Goal: Find contact information: Find contact information

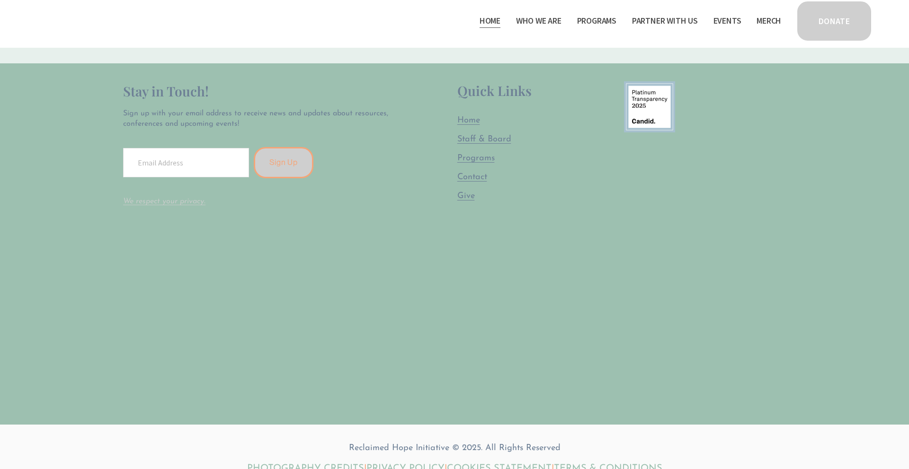
scroll to position [2800, 0]
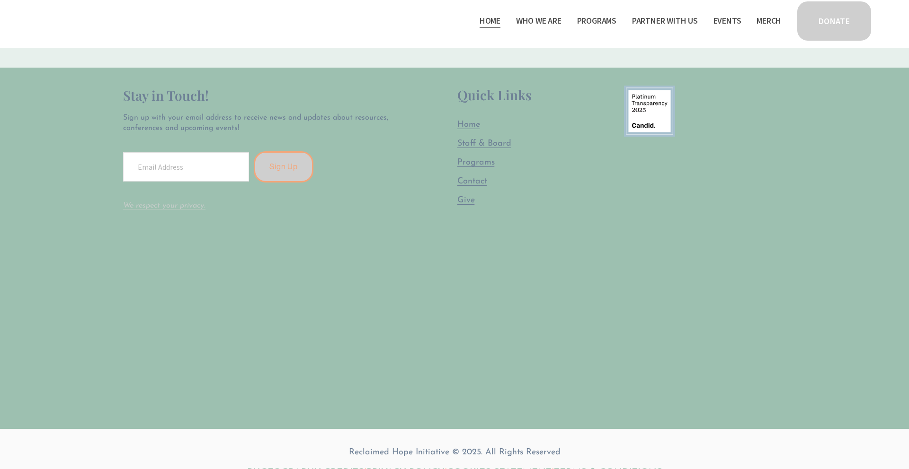
click at [464, 196] on span "Give" at bounding box center [466, 200] width 18 height 9
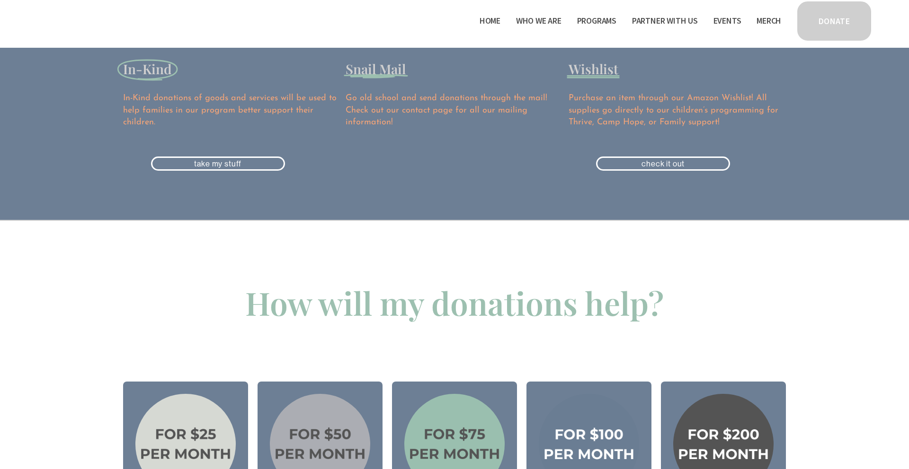
scroll to position [883, 0]
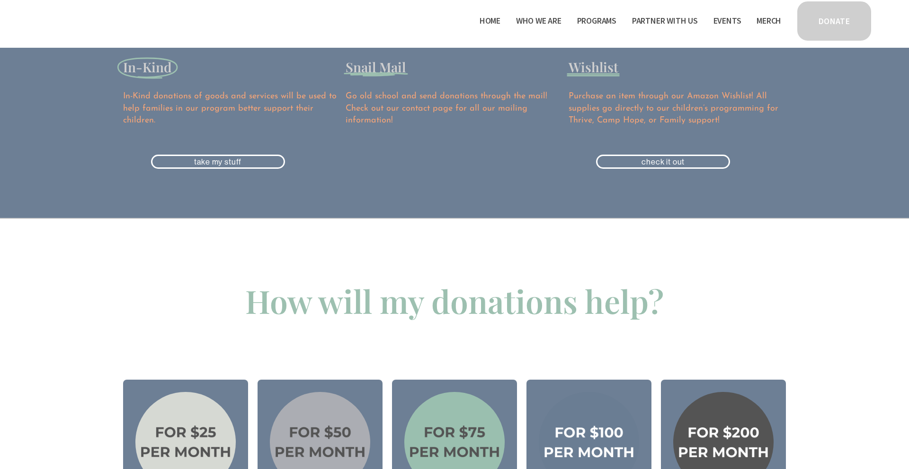
click at [0, 0] on span "Contact" at bounding box center [0, 0] width 0 height 0
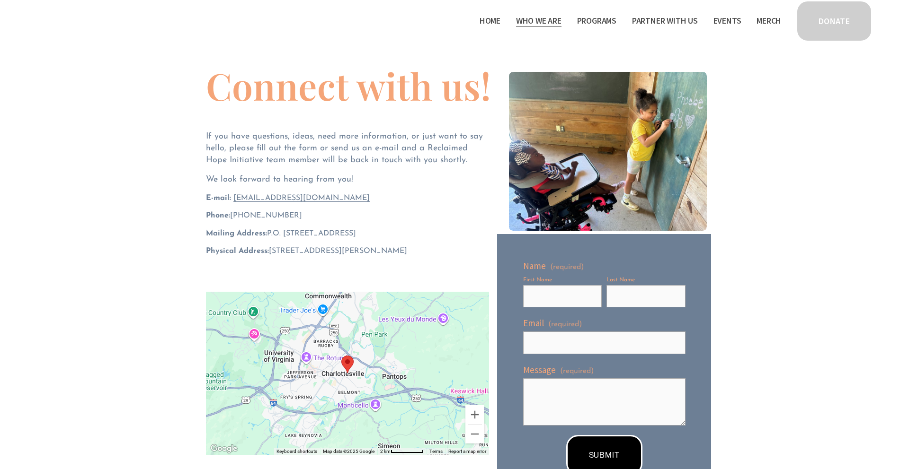
scroll to position [63, 0]
